Goal: Check status: Check status

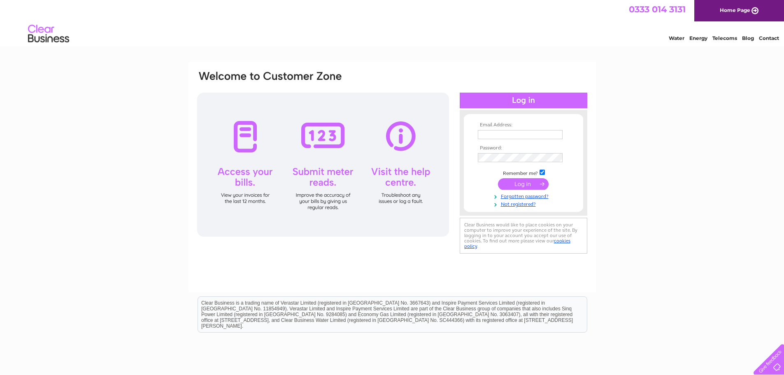
type input "[PERSON_NAME][EMAIL_ADDRESS][PERSON_NAME][DOMAIN_NAME]"
click at [531, 179] on input "submit" at bounding box center [523, 184] width 51 height 12
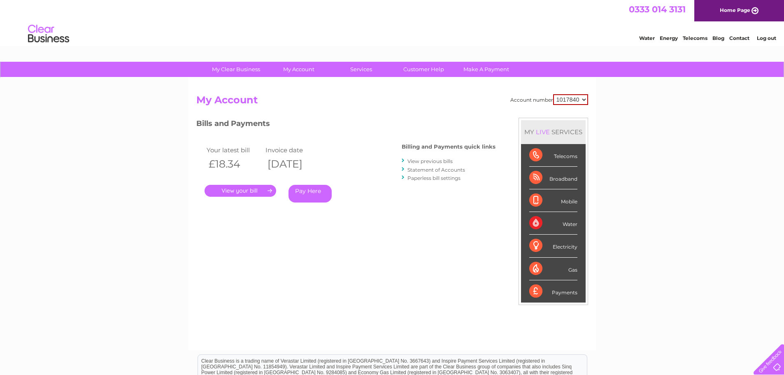
click at [578, 96] on select "1017840 1018692 1054771 1066257" at bounding box center [570, 99] width 35 height 11
select select "1018692"
click at [553, 94] on select "1017840 1018692 1054771 1066257" at bounding box center [570, 99] width 35 height 11
click at [568, 99] on select "1017840 1018692 1054771 1066257" at bounding box center [570, 99] width 35 height 11
click at [570, 97] on select "1017840 1018692 1054771 1066257" at bounding box center [571, 99] width 34 height 10
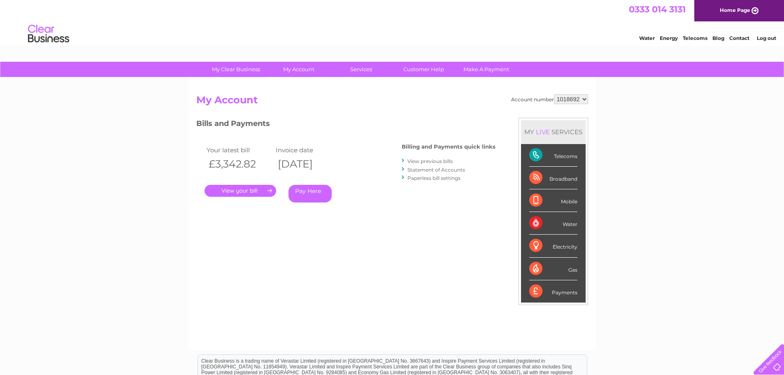
select select "1054771"
click at [554, 94] on select "1017840 1018692 1054771 1066257" at bounding box center [571, 99] width 34 height 10
click at [563, 94] on select "1017840 1018692 1054771 1066257" at bounding box center [571, 99] width 34 height 10
select select "1066257"
click at [554, 94] on select "1017840 1018692 1054771 1066257" at bounding box center [571, 99] width 34 height 10
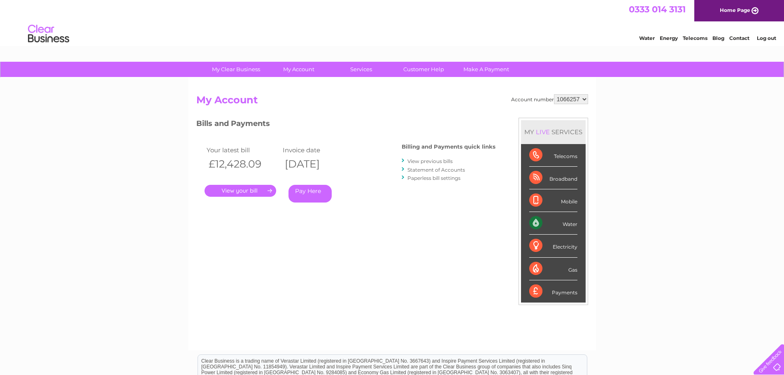
click at [260, 187] on link "." at bounding box center [241, 191] width 72 height 12
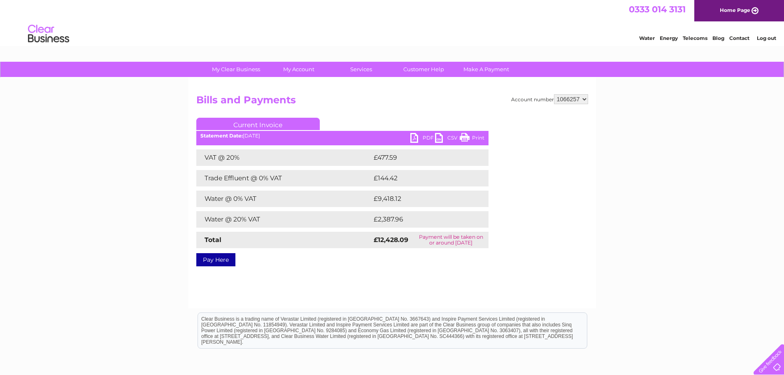
click at [421, 135] on link "PDF" at bounding box center [422, 139] width 25 height 12
